Goal: Information Seeking & Learning: Learn about a topic

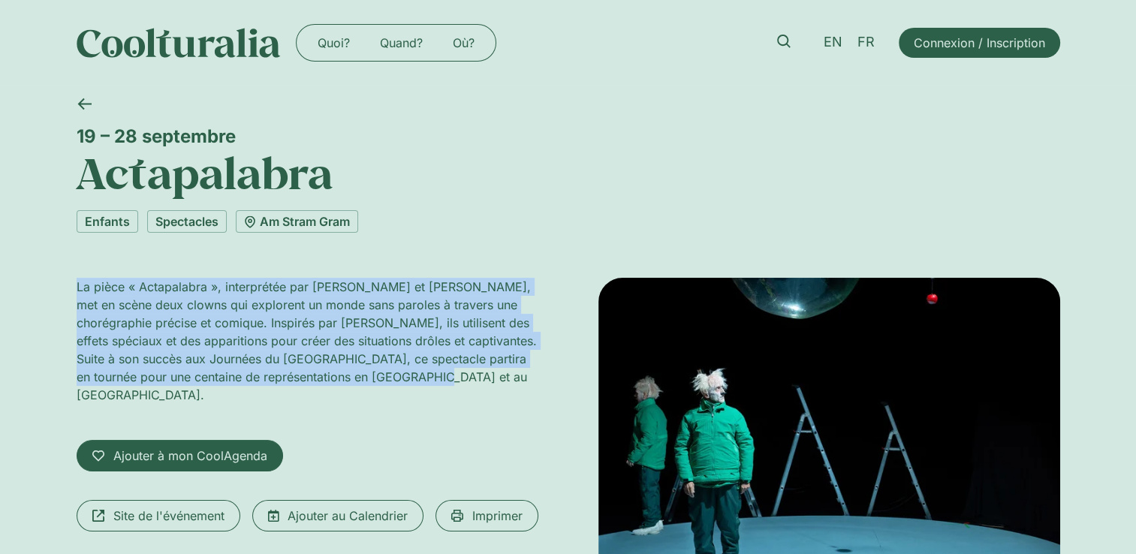
drag, startPoint x: 78, startPoint y: 285, endPoint x: 462, endPoint y: 377, distance: 394.8
click at [462, 377] on p "La pièce « Actapalabra », interprétée par Philippe Gouin et Joan Mompart, met e…" at bounding box center [308, 341] width 462 height 126
copy p "La pièce « Actapalabra », interprétée par Philippe Gouin et Joan Mompart, met e…"
click at [324, 219] on link "Am Stram Gram" at bounding box center [297, 221] width 122 height 23
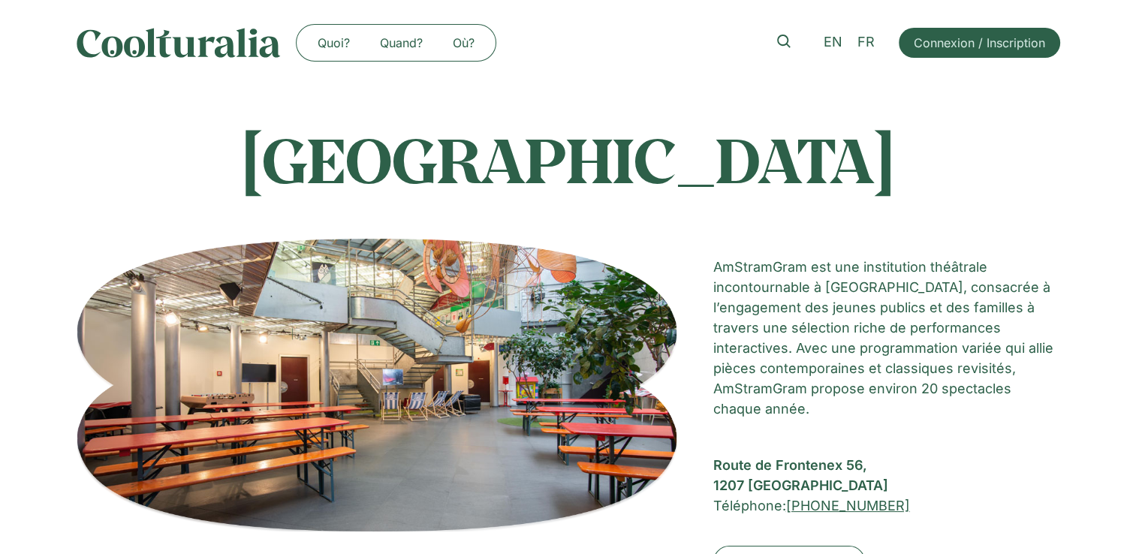
drag, startPoint x: 189, startPoint y: 170, endPoint x: 962, endPoint y: 185, distance: 773.8
click at [962, 185] on h1 "Théâtre Am Stram Gram" at bounding box center [569, 159] width 984 height 75
copy h1 "Théâtre Am Stram Gram"
drag, startPoint x: 709, startPoint y: 463, endPoint x: 798, endPoint y: 481, distance: 90.4
click at [798, 481] on div "Théâtre Am Stram Gram AmStramGram est une institution théâtrale incontournable …" at bounding box center [569, 432] width 984 height 387
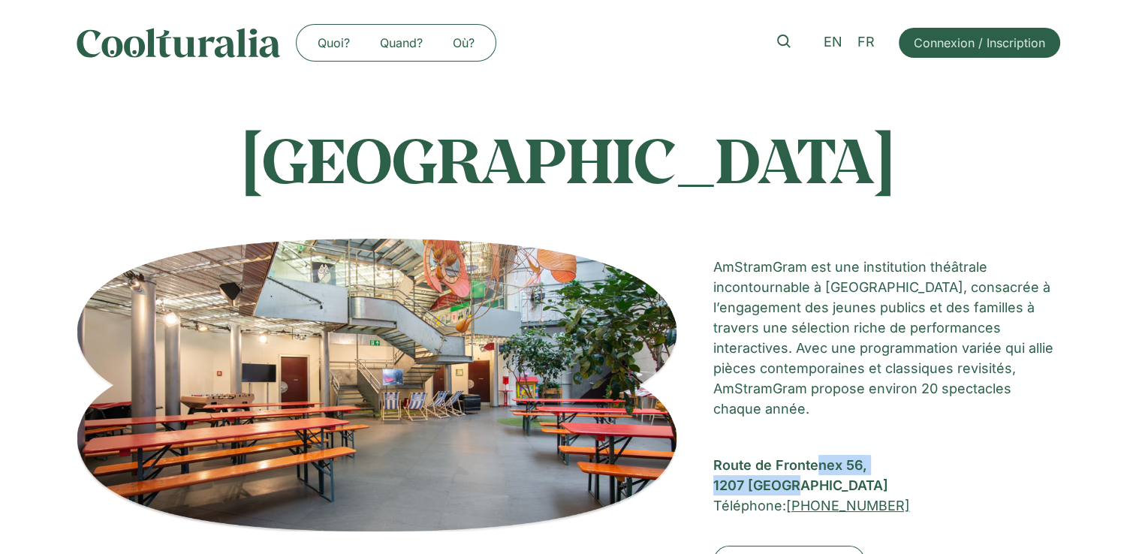
copy div "Route de Frontenex 56, 1207 Genève"
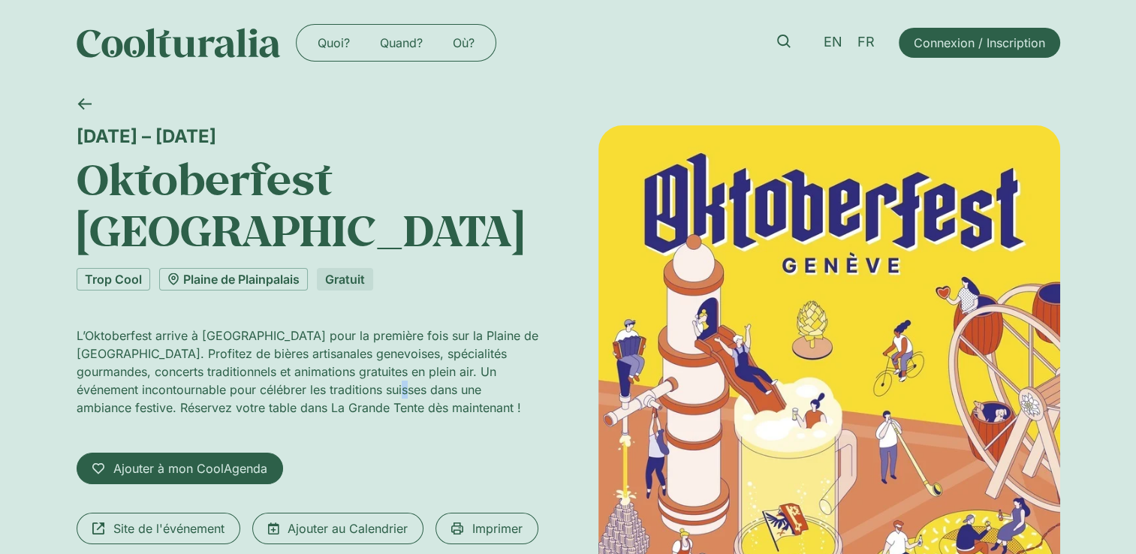
drag, startPoint x: 358, startPoint y: 338, endPoint x: 366, endPoint y: 350, distance: 14.2
click at [366, 350] on p "L’Oktoberfest arrive à Genève pour la première fois sur la Plaine de Plainpalai…" at bounding box center [308, 372] width 462 height 90
click at [267, 327] on p "L’Oktoberfest arrive à Genève pour la première fois sur la Plaine de Plainpalai…" at bounding box center [308, 372] width 462 height 90
click at [78, 327] on p "L’Oktoberfest arrive à Genève pour la première fois sur la Plaine de Plainpalai…" at bounding box center [308, 372] width 462 height 90
click at [77, 327] on p "L’Oktoberfest arrive à Genève pour la première fois sur la Plaine de Plainpalai…" at bounding box center [308, 372] width 462 height 90
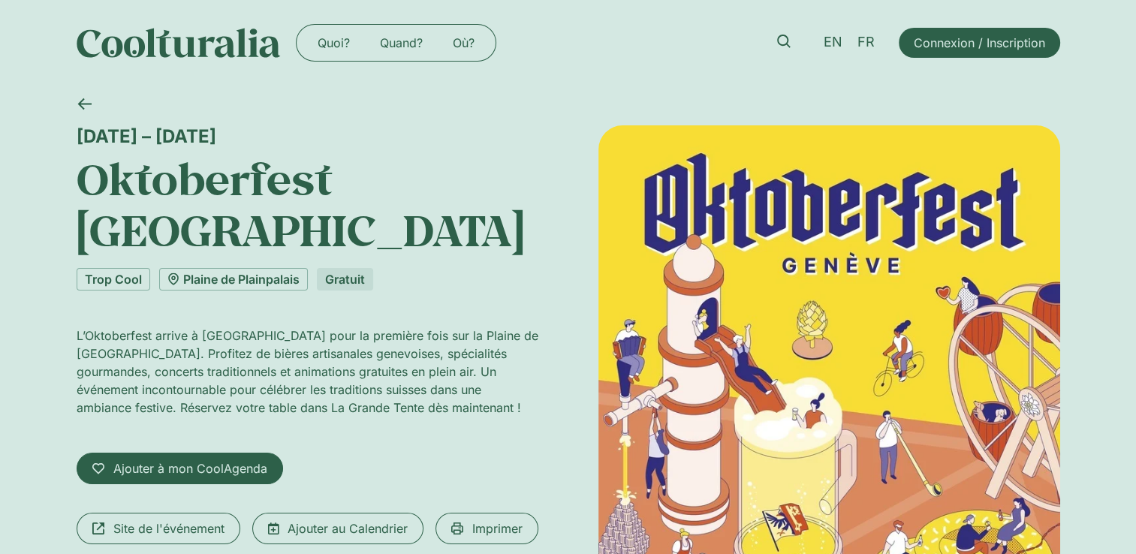
click at [263, 327] on p "L’Oktoberfest arrive à Genève pour la première fois sur la Plaine de Plainpalai…" at bounding box center [308, 372] width 462 height 90
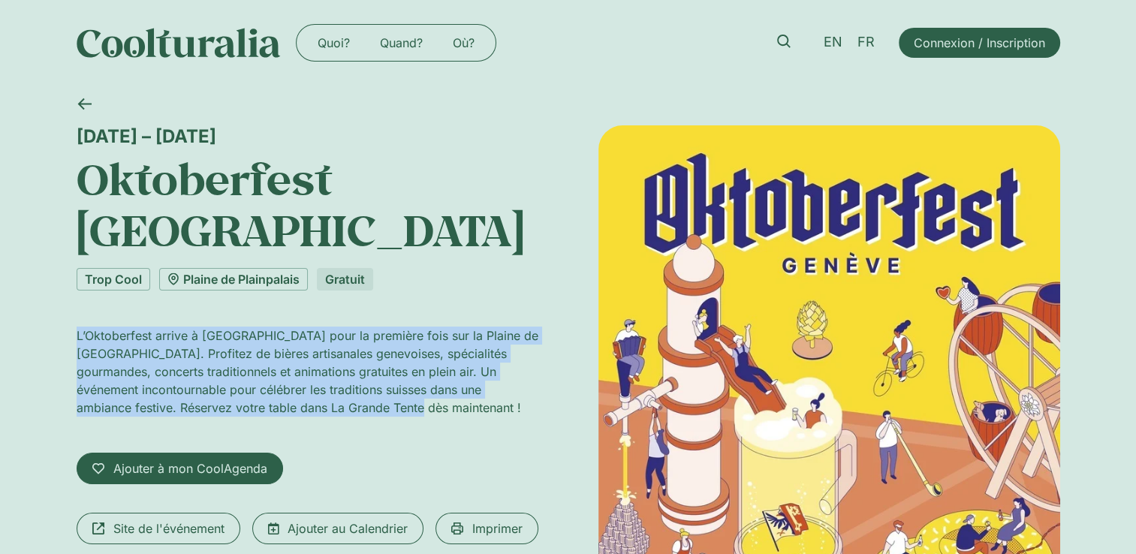
drag, startPoint x: 77, startPoint y: 280, endPoint x: 338, endPoint y: 358, distance: 271.9
click at [338, 358] on p "L’Oktoberfest arrive à Genève pour la première fois sur la Plaine de Plainpalai…" at bounding box center [308, 372] width 462 height 90
copy p "L’Oktoberfest arrive à Genève pour la première fois sur la Plaine de Plainpalai…"
drag, startPoint x: 75, startPoint y: 134, endPoint x: 329, endPoint y: 135, distance: 253.9
click at [329, 135] on div "25 septembre – 5 octobre" at bounding box center [308, 136] width 462 height 22
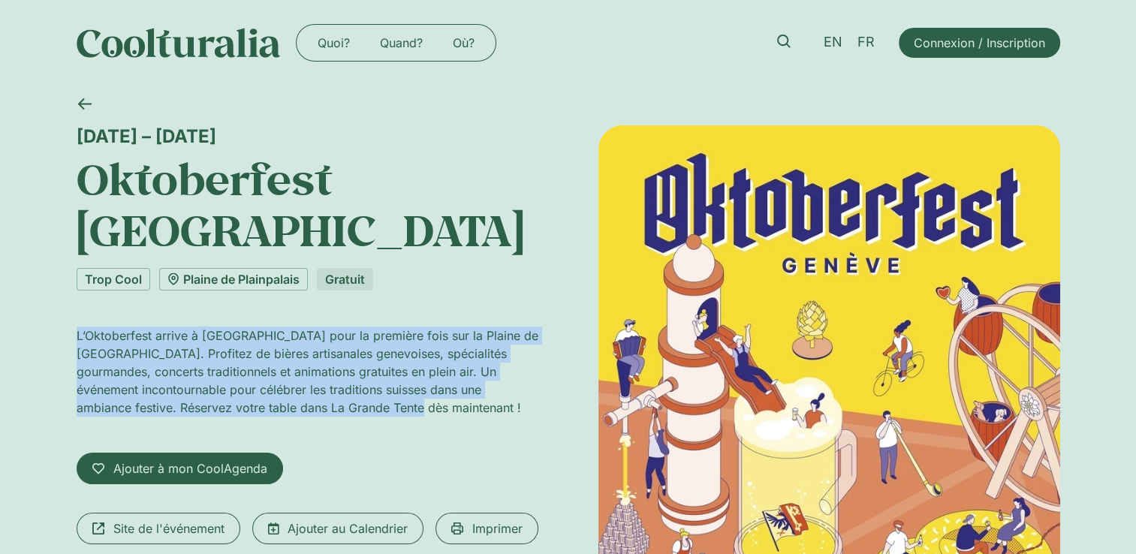
copy div "25 septembre – 5 octobre"
click at [267, 268] on link "Plaine de Plainpalais" at bounding box center [233, 279] width 149 height 23
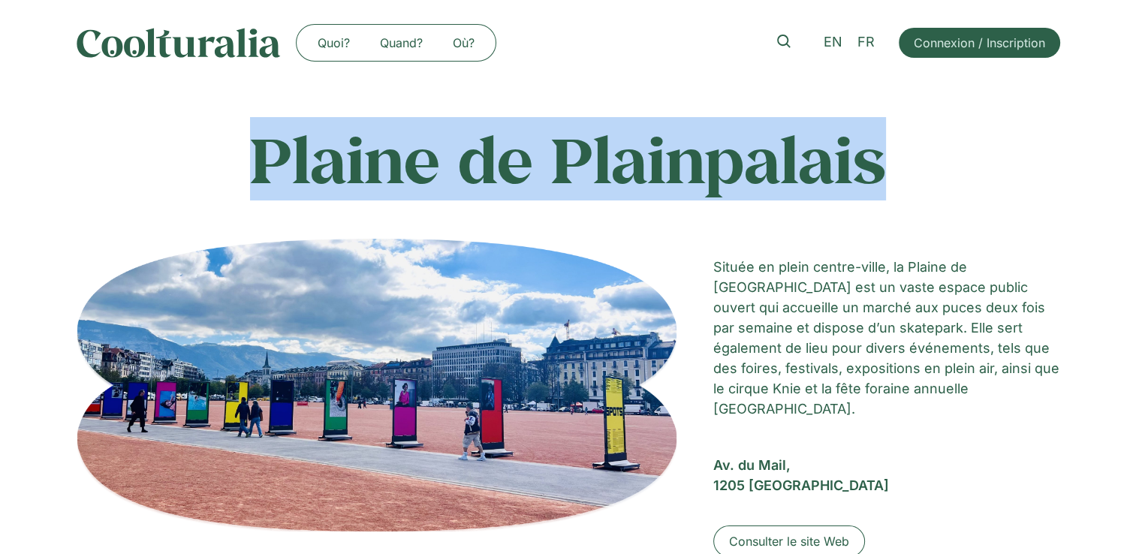
drag, startPoint x: 255, startPoint y: 163, endPoint x: 898, endPoint y: 163, distance: 642.2
click at [898, 163] on h1 "Plaine de Plainpalais" at bounding box center [569, 159] width 984 height 75
copy h1 "Plaine de Plainpalais"
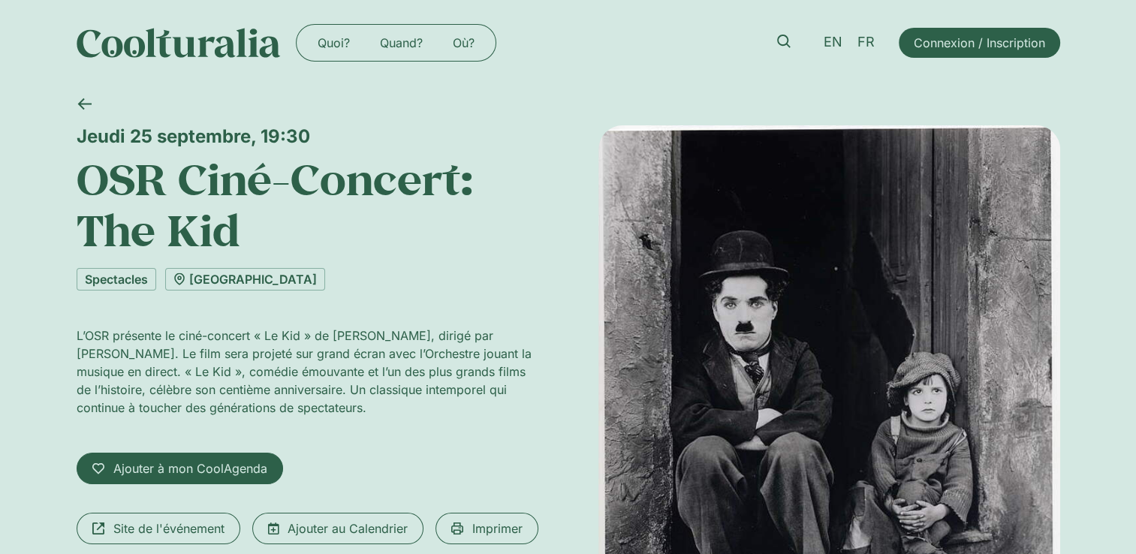
click at [71, 174] on div "Jeudi 25 septembre, 19:30 OSR Ciné-Concert: The Kid Spectacles Victoria Hall L’…" at bounding box center [568, 452] width 1136 height 732
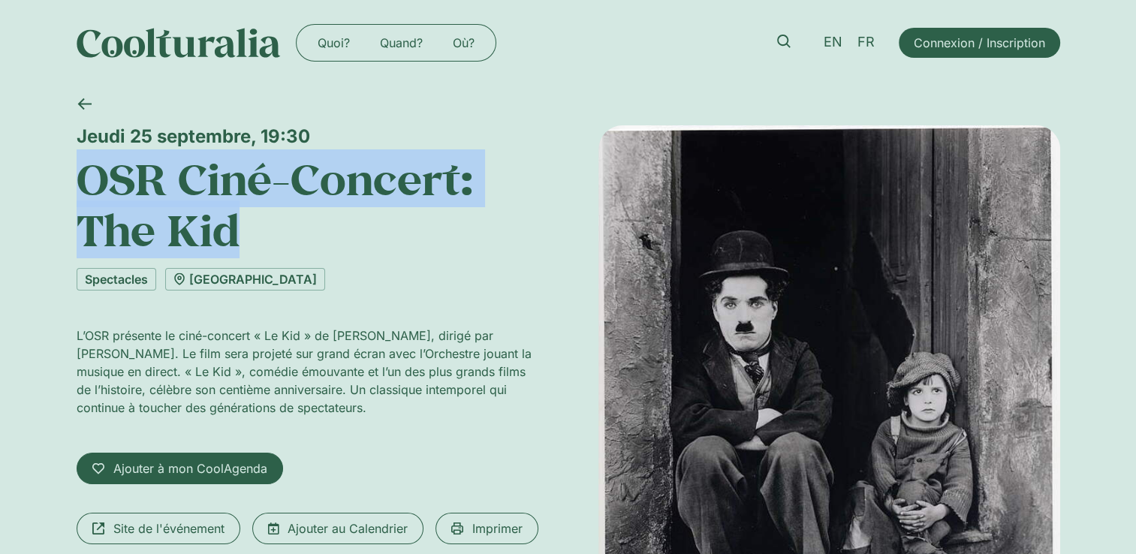
drag, startPoint x: 78, startPoint y: 178, endPoint x: 255, endPoint y: 231, distance: 184.9
click at [255, 231] on h1 "OSR Ciné-Concert: The Kid" at bounding box center [308, 204] width 462 height 103
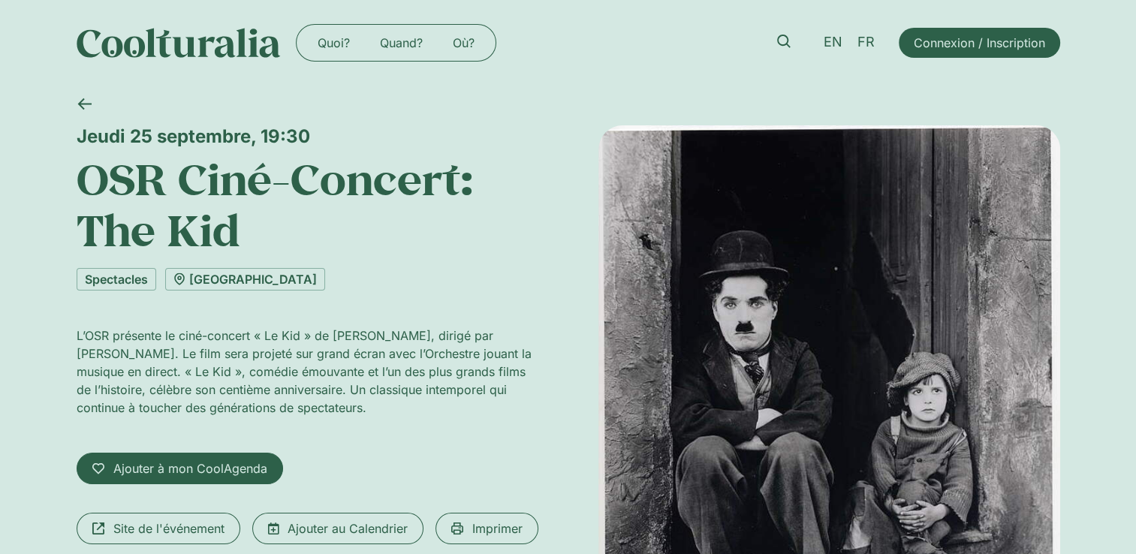
drag, startPoint x: 255, startPoint y: 231, endPoint x: 271, endPoint y: 330, distance: 101.1
click at [271, 330] on p "L’OSR présente le ciné-concert « Le Kid » de Charlie Chaplin, dirigé par Philip…" at bounding box center [308, 372] width 462 height 90
drag, startPoint x: 75, startPoint y: 332, endPoint x: 338, endPoint y: 401, distance: 271.8
click at [338, 401] on p "L’OSR présente le ciné-concert « Le Kid » de Charlie Chaplin, dirigé par Philip…" at bounding box center [308, 372] width 462 height 90
copy p "L’OSR présente le ciné-concert « Le Kid » de Charlie Chaplin, dirigé par Philip…"
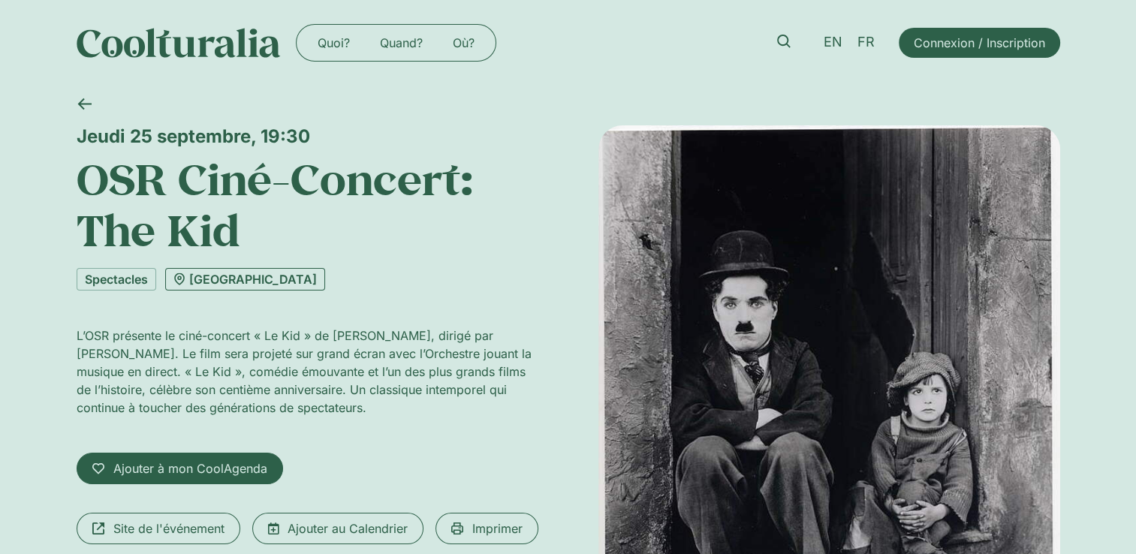
click at [240, 273] on link "Victoria Hall" at bounding box center [245, 279] width 160 height 23
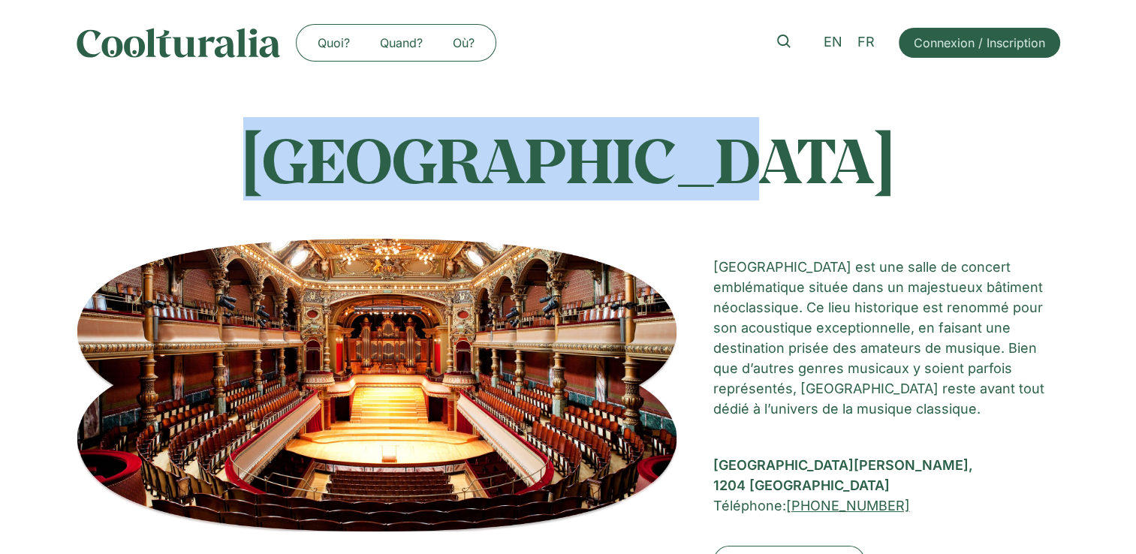
drag, startPoint x: 379, startPoint y: 173, endPoint x: 748, endPoint y: 150, distance: 370.2
click at [748, 150] on h1 "Victoria Hall" at bounding box center [569, 159] width 984 height 75
copy h1 "Victoria Hall"
click at [748, 150] on h1 "Victoria Hall" at bounding box center [569, 159] width 984 height 75
drag, startPoint x: 759, startPoint y: 164, endPoint x: 388, endPoint y: 165, distance: 371.0
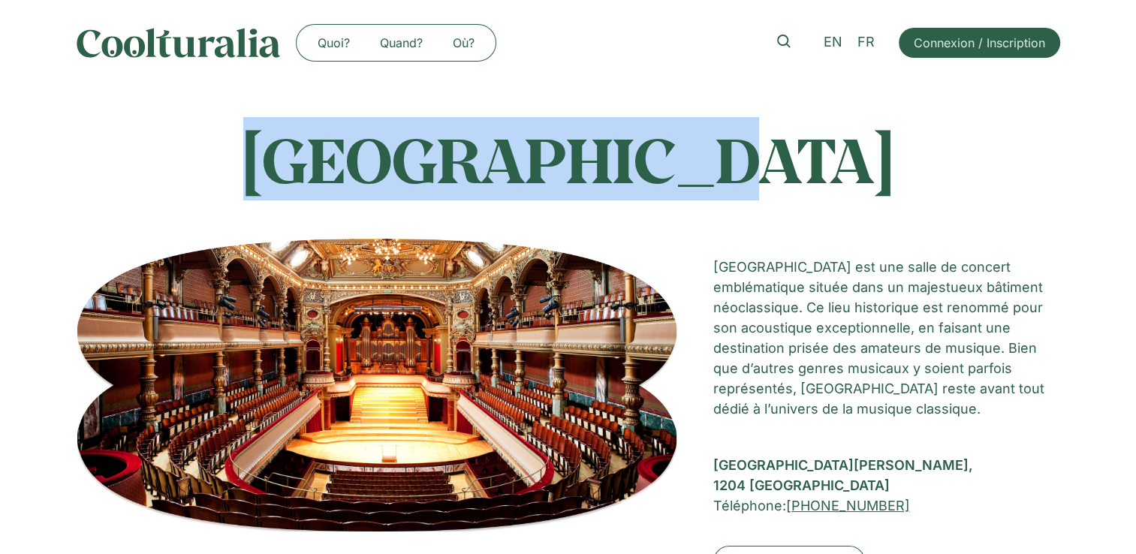
click at [388, 165] on h1 "Victoria Hall" at bounding box center [569, 159] width 984 height 75
copy h1 "Victoria Hall"
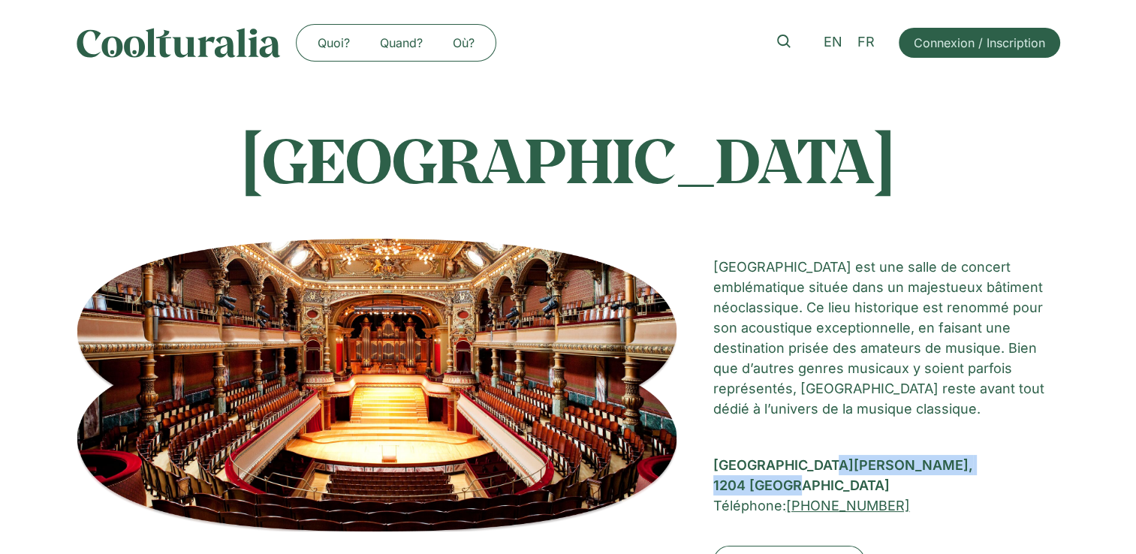
drag, startPoint x: 713, startPoint y: 464, endPoint x: 803, endPoint y: 484, distance: 92.2
click at [803, 484] on div "Rue du Général-DUFOUR 14, 1204 Genève" at bounding box center [887, 475] width 347 height 41
copy div "Rue du Général-DUFOUR 14, 1204 Genève"
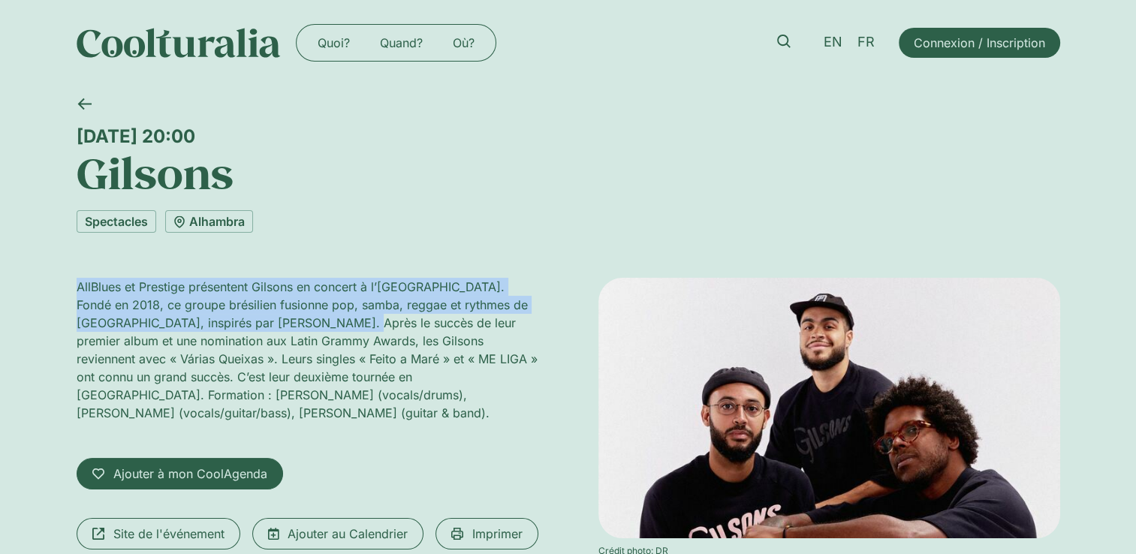
drag, startPoint x: 74, startPoint y: 286, endPoint x: 325, endPoint y: 314, distance: 252.4
click at [325, 314] on div "[DATE] 20:00 Gilsons Spectacles [GEOGRAPHIC_DATA] AllBlues et Prestige présente…" at bounding box center [568, 371] width 1136 height 571
drag, startPoint x: 325, startPoint y: 314, endPoint x: 293, endPoint y: 308, distance: 32.9
click at [300, 308] on p "AllBlues et Prestige présentent Gilsons en concert à l’[GEOGRAPHIC_DATA]. Fondé…" at bounding box center [308, 350] width 462 height 144
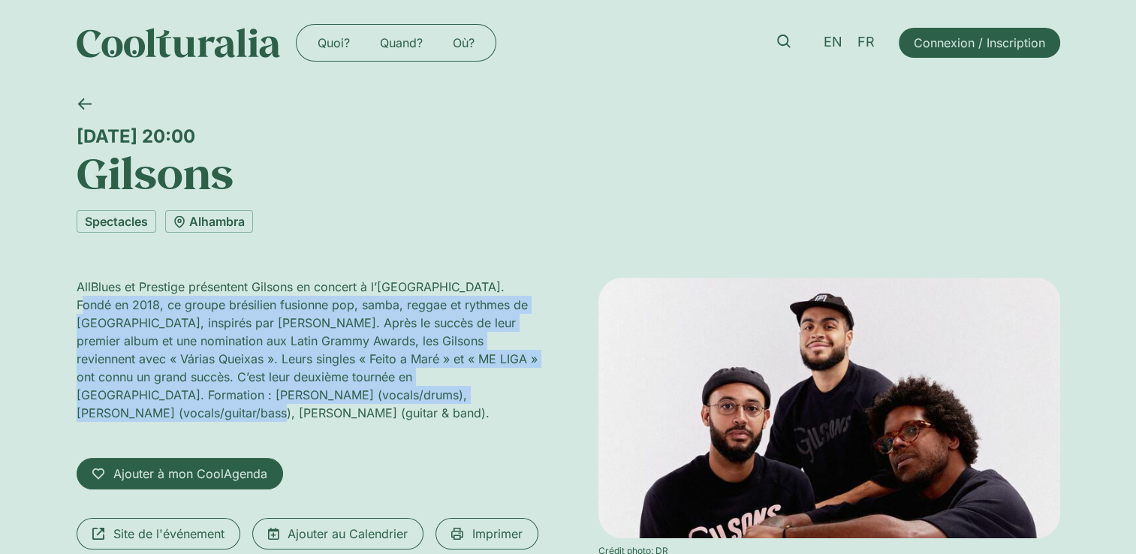
drag, startPoint x: 74, startPoint y: 302, endPoint x: 502, endPoint y: 394, distance: 437.2
click at [502, 394] on div "[DATE] 20:00 Gilsons Spectacles [GEOGRAPHIC_DATA] AllBlues et Prestige présente…" at bounding box center [568, 371] width 1136 height 571
copy p "Fondé en 2018, ce groupe brésilien fusionne pop, samba, reggae et rythmes de [G…"
click at [161, 525] on span "Site de l'événement" at bounding box center [168, 534] width 111 height 18
click at [229, 222] on link "Alhambra" at bounding box center [209, 221] width 88 height 23
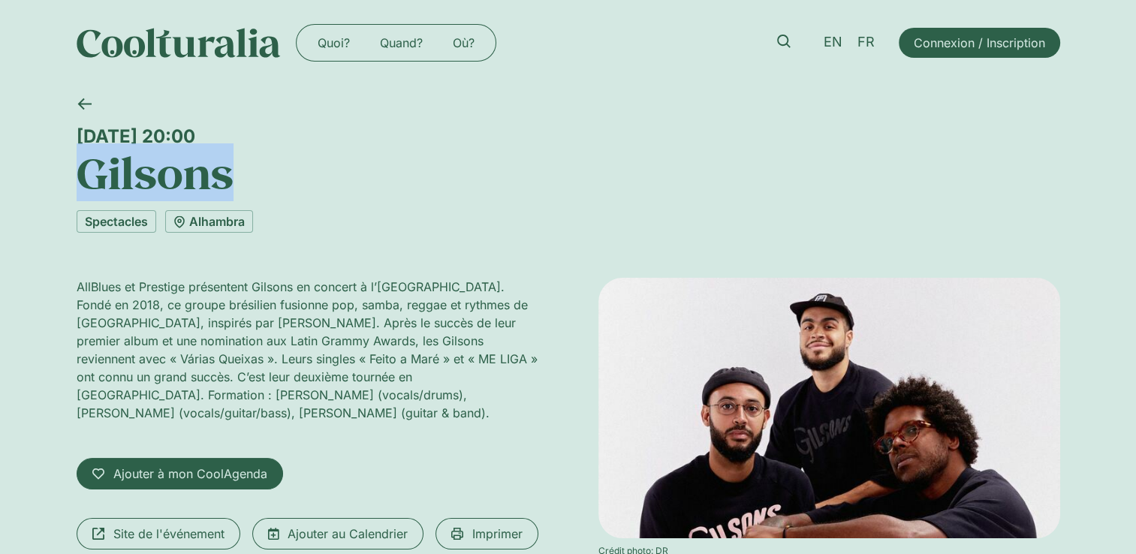
drag, startPoint x: 270, startPoint y: 181, endPoint x: 59, endPoint y: 167, distance: 210.8
click at [59, 167] on div "Mardi 23 septembre, 20:00 Gilsons Spectacles Alhambra AllBlues et Prestige prés…" at bounding box center [568, 371] width 1136 height 571
copy h1 "Gilsons"
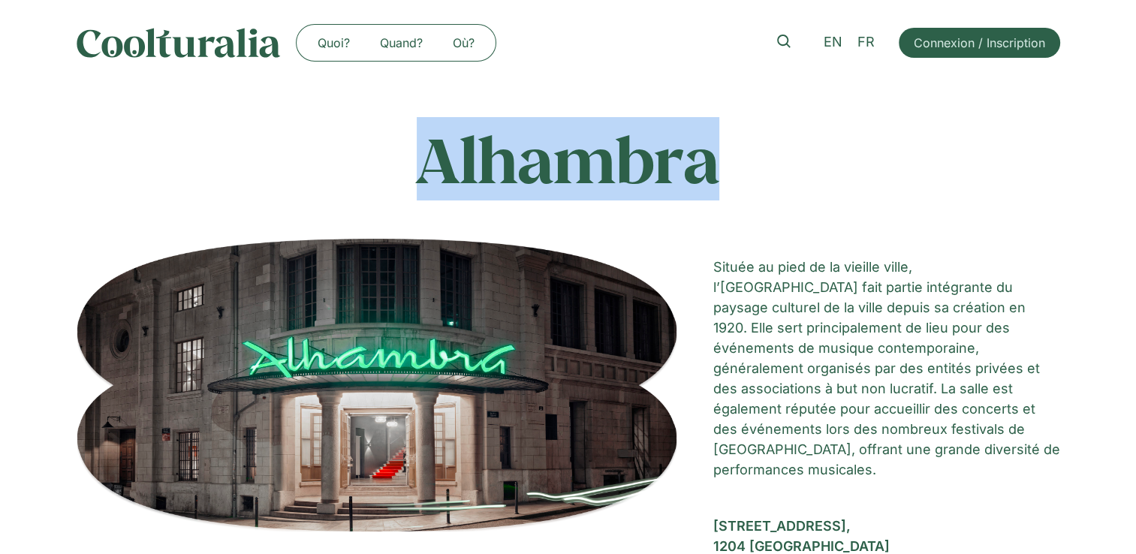
drag, startPoint x: 414, startPoint y: 167, endPoint x: 721, endPoint y: 186, distance: 307.8
click at [721, 186] on h1 "Alhambra" at bounding box center [569, 159] width 984 height 75
copy h1 "Alhambra"
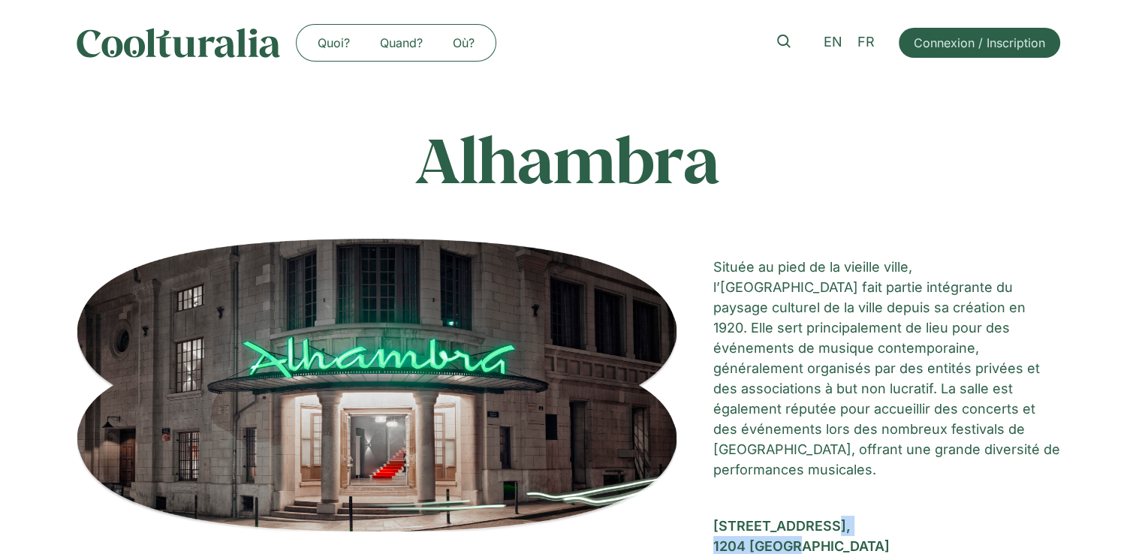
drag, startPoint x: 713, startPoint y: 500, endPoint x: 801, endPoint y: 520, distance: 90.0
click at [801, 520] on div "[STREET_ADDRESS]" at bounding box center [887, 536] width 347 height 41
copy div "[STREET_ADDRESS]"
